Goal: Information Seeking & Learning: Understand process/instructions

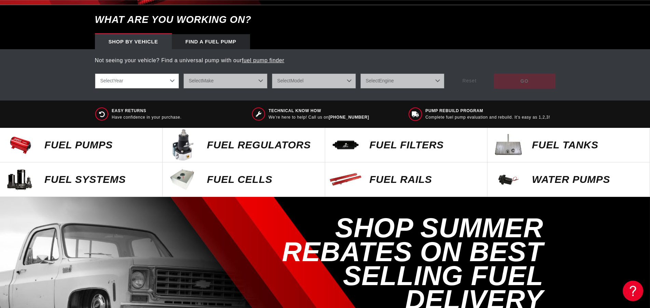
scroll to position [0, 433]
click at [223, 177] on p "FUEL Cells" at bounding box center [262, 179] width 111 height 10
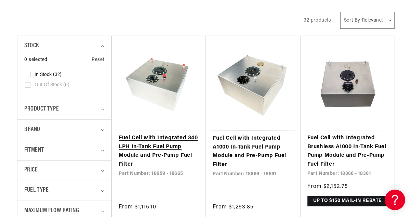
scroll to position [0, 1051]
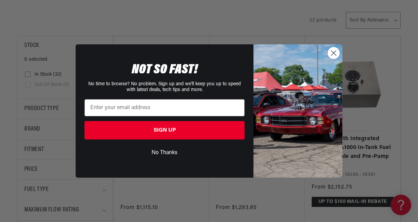
click at [162, 154] on button "No Thanks" at bounding box center [164, 153] width 160 height 13
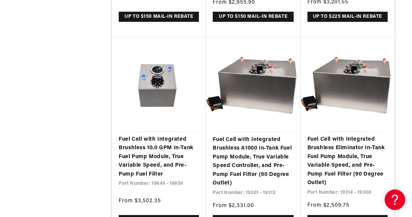
scroll to position [976, 0]
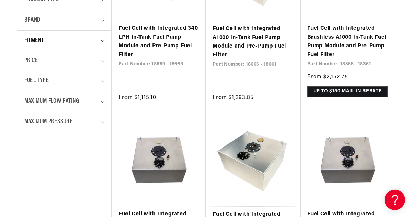
scroll to position [256, 0]
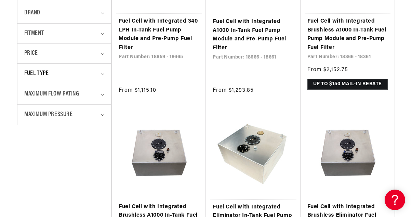
click at [103, 72] on summary "Fuel Type" at bounding box center [64, 74] width 80 height 20
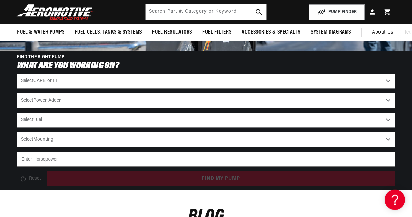
scroll to position [2486, 0]
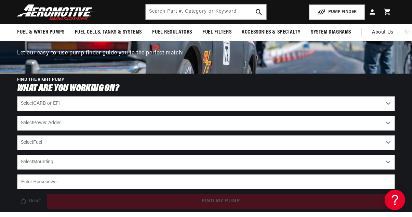
click at [17, 135] on select "Select Fuel E85 Gas" at bounding box center [206, 142] width 378 height 15
click at [17, 154] on select "Select Mounting External In-Tank" at bounding box center [206, 161] width 378 height 15
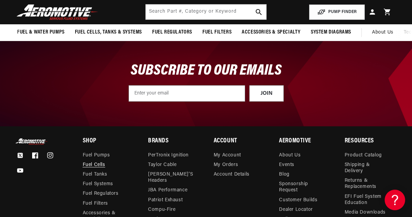
scroll to position [2905, 0]
